Goal: Information Seeking & Learning: Learn about a topic

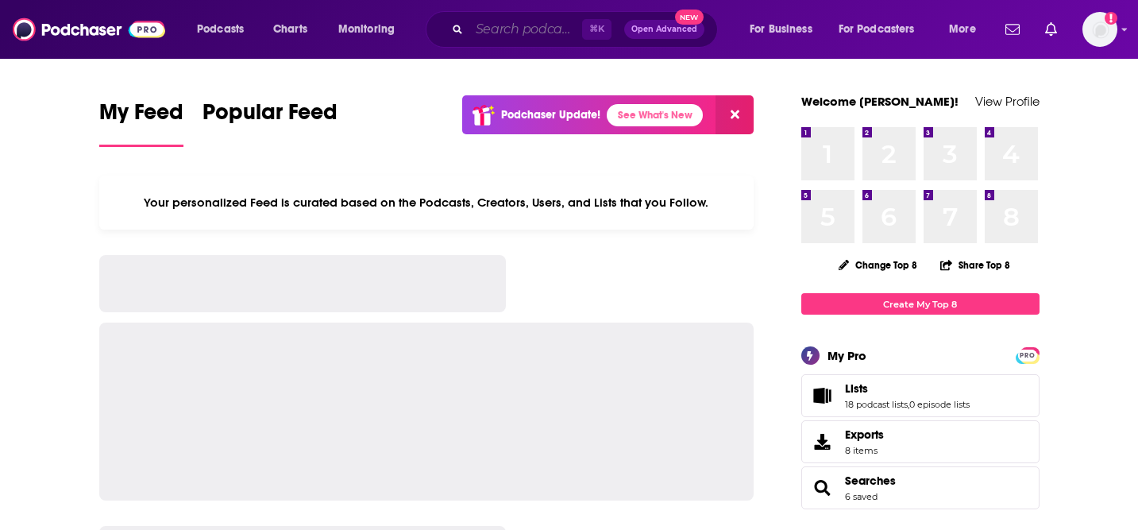
click at [528, 25] on input "Search podcasts, credits, & more..." at bounding box center [525, 29] width 113 height 25
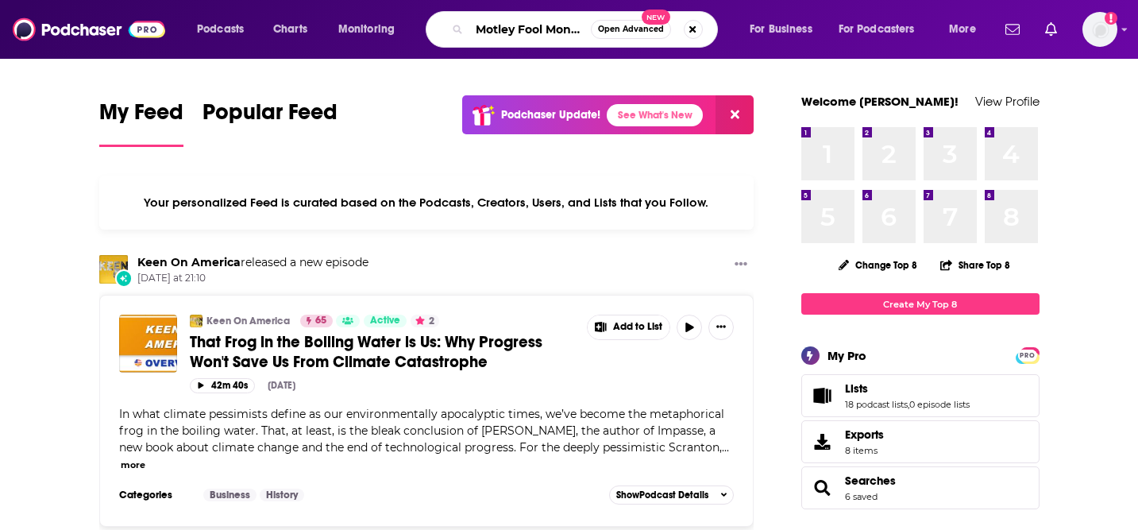
type input "Motley Fool Money"
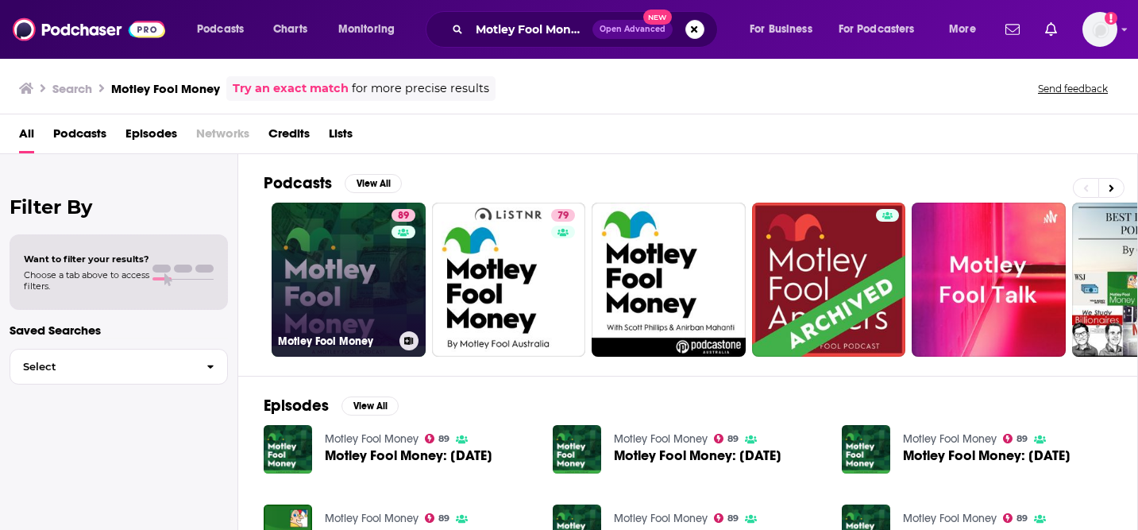
click at [310, 254] on link "89 Motley Fool Money" at bounding box center [349, 280] width 154 height 154
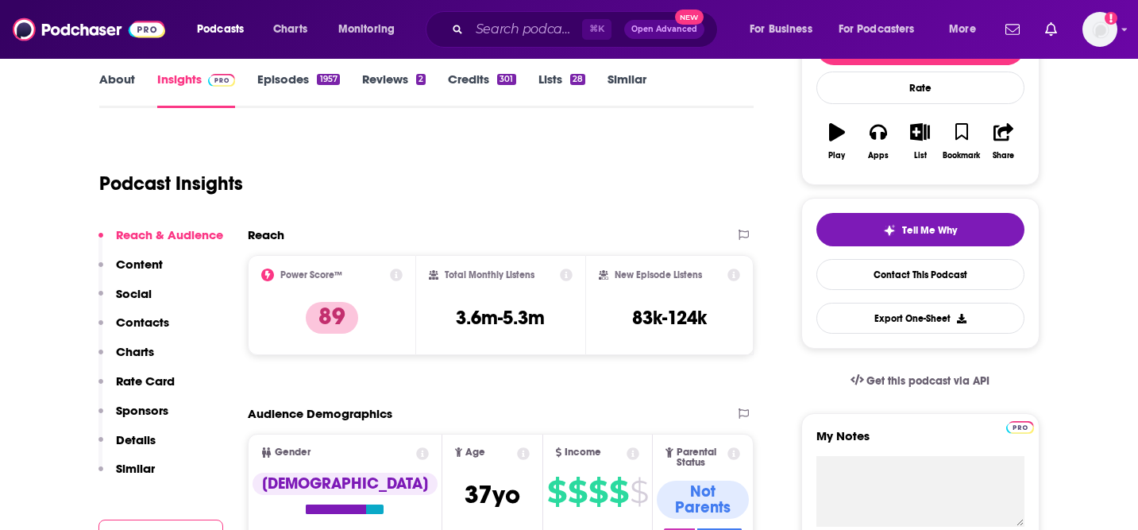
scroll to position [240, 0]
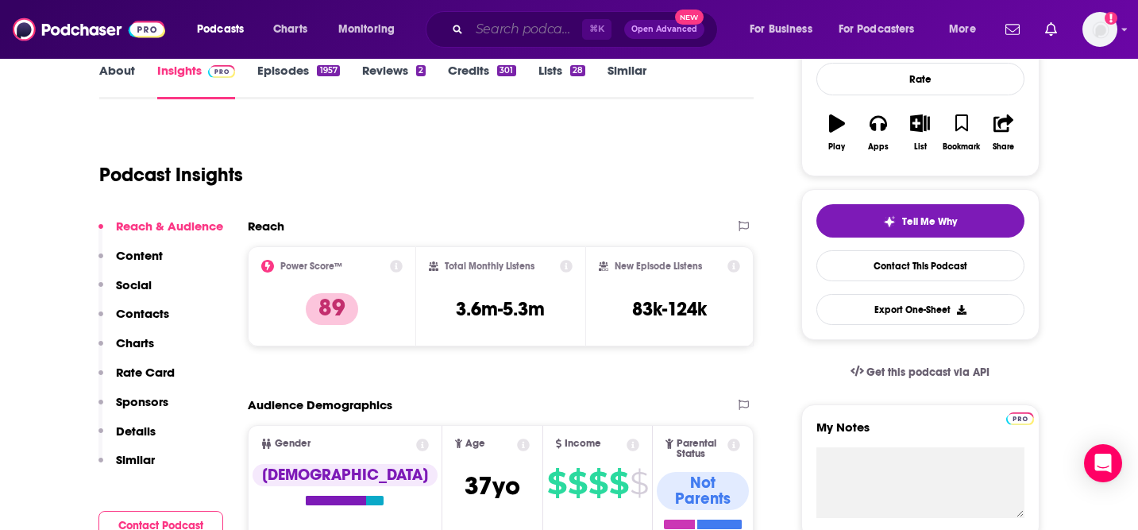
click at [533, 30] on input "Search podcasts, credits, & more..." at bounding box center [525, 29] width 113 height 25
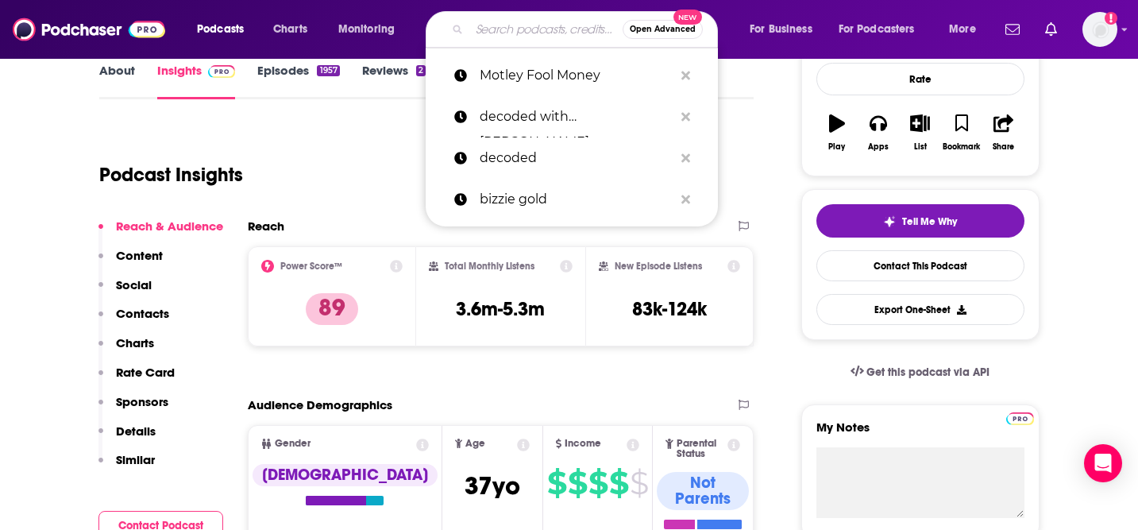
paste input "Doing CX Right Podcast"
type input "Doing CX Right Podcast"
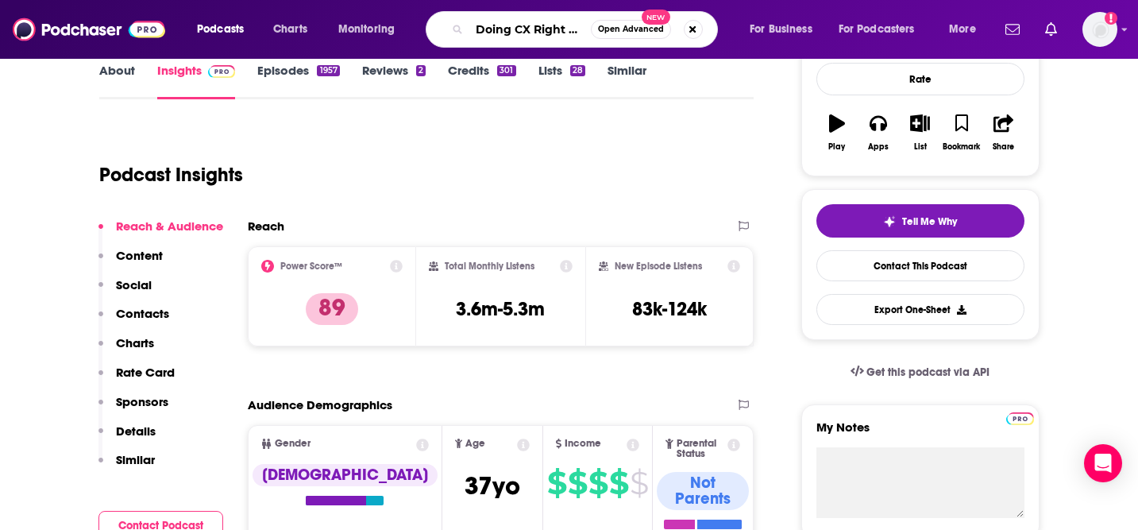
scroll to position [0, 33]
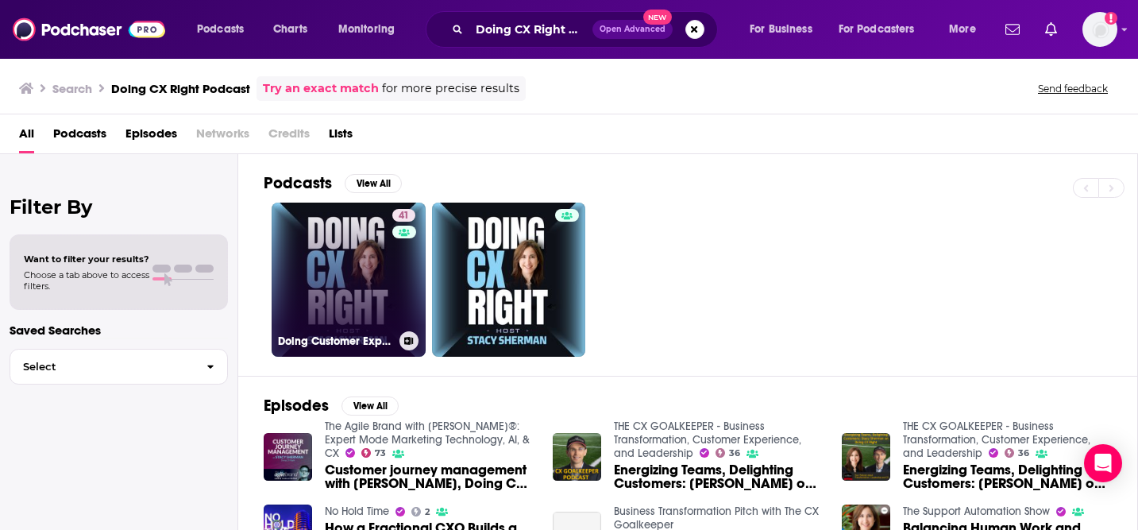
click at [370, 250] on link "41 Doing Customer Experience Right‬ with [PERSON_NAME]" at bounding box center [349, 280] width 154 height 154
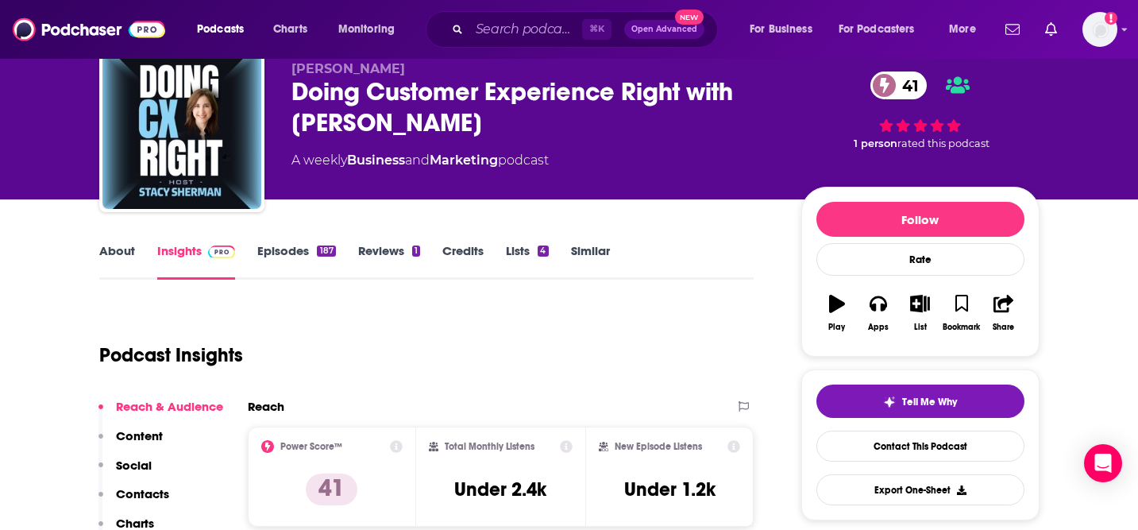
scroll to position [61, 0]
